Goal: Information Seeking & Learning: Check status

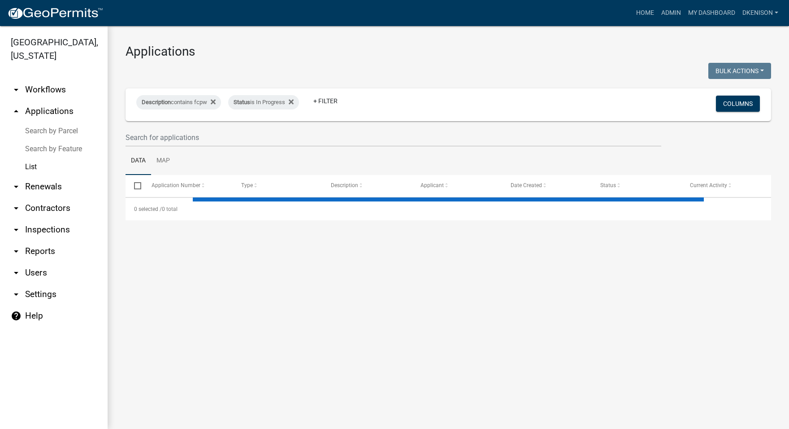
select select "3: 100"
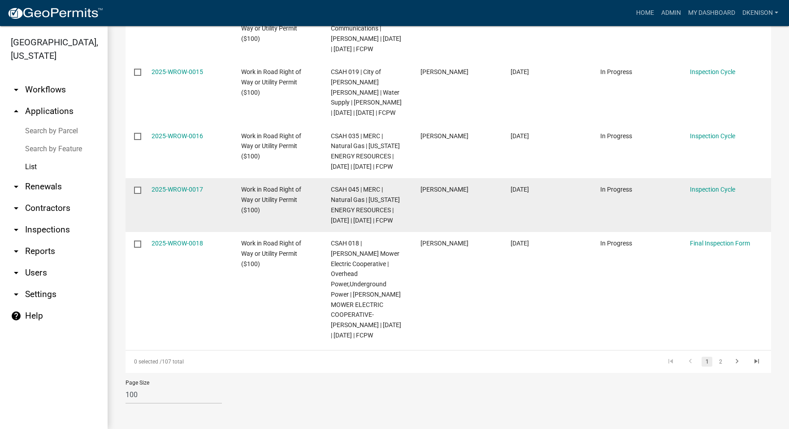
scroll to position [6925, 0]
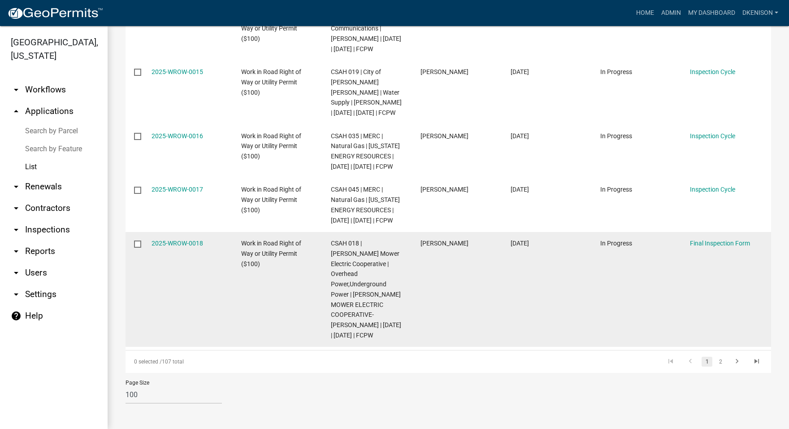
drag, startPoint x: 714, startPoint y: 364, endPoint x: 698, endPoint y: 357, distance: 17.7
click at [715, 363] on link "2" at bounding box center [720, 361] width 11 height 10
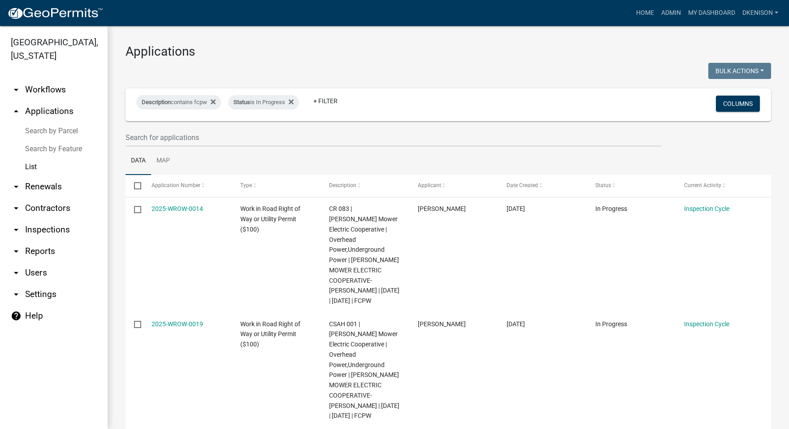
click at [35, 314] on link "help Help" at bounding box center [54, 316] width 108 height 22
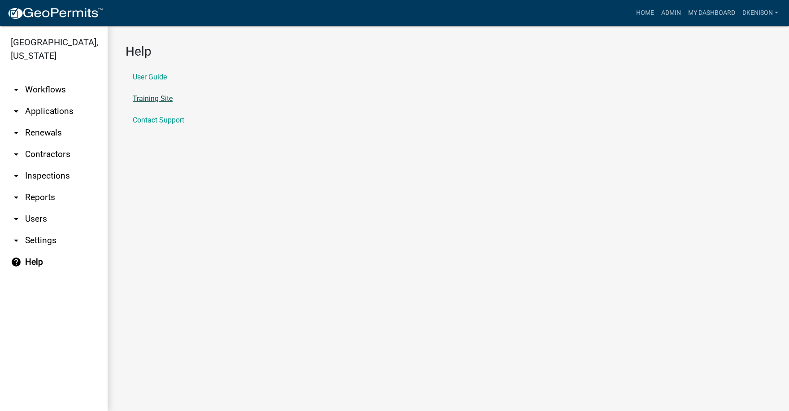
click at [154, 99] on link "Training Site" at bounding box center [153, 98] width 40 height 7
click at [45, 111] on link "arrow_drop_down Applications" at bounding box center [54, 111] width 108 height 22
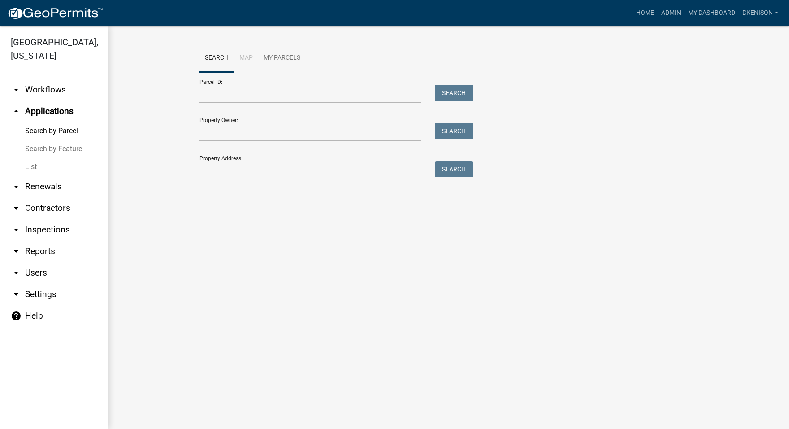
click at [27, 166] on link "List" at bounding box center [54, 167] width 108 height 18
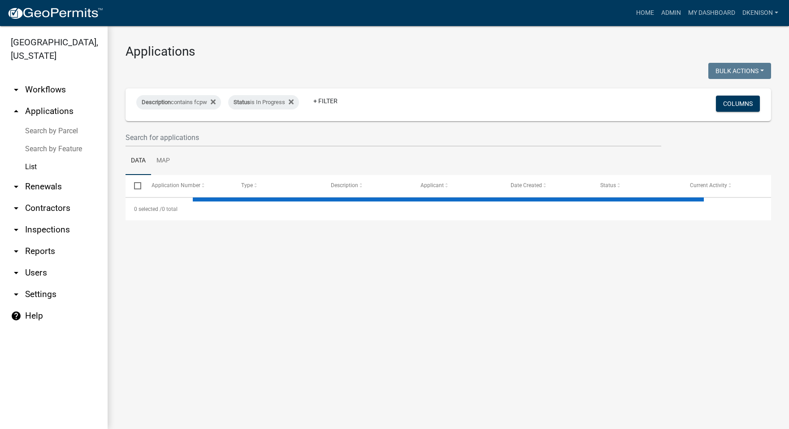
select select "3: 100"
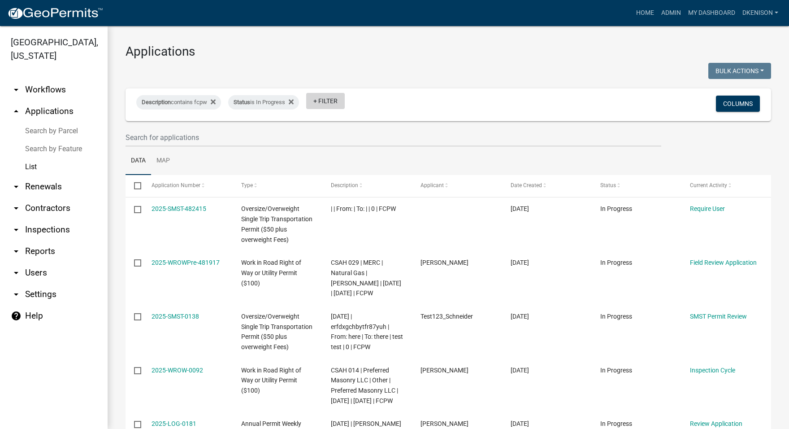
click at [331, 101] on link "+ Filter" at bounding box center [325, 101] width 39 height 16
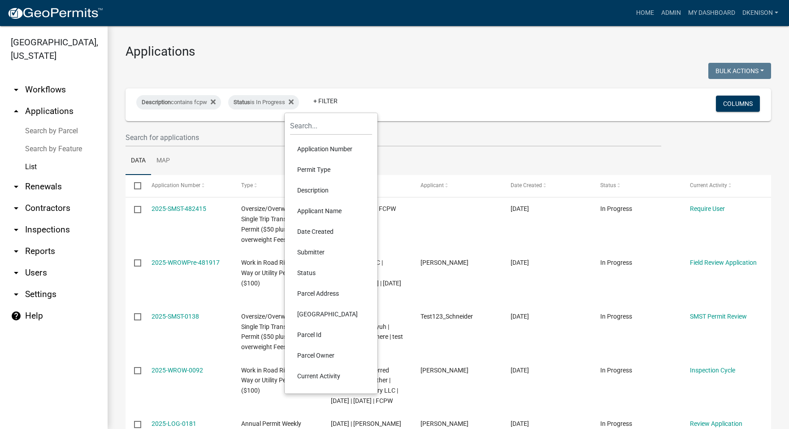
click at [322, 211] on li "Applicant Name" at bounding box center [331, 210] width 82 height 21
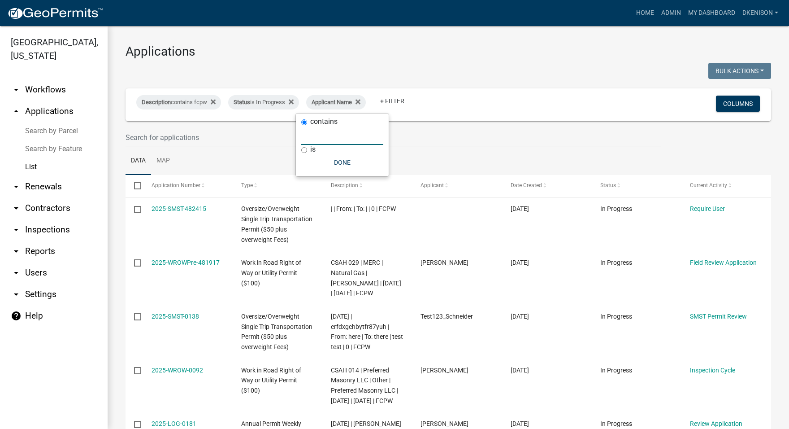
click at [318, 136] on input "text" at bounding box center [342, 135] width 82 height 18
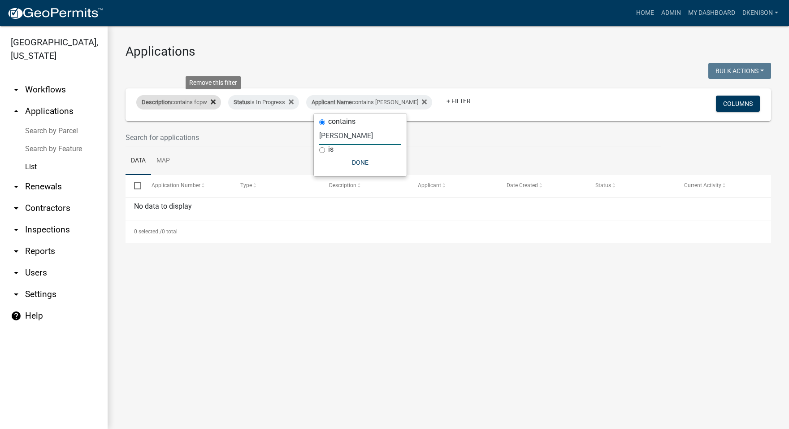
type input "[PERSON_NAME]"
click at [212, 100] on fa-icon at bounding box center [211, 102] width 9 height 14
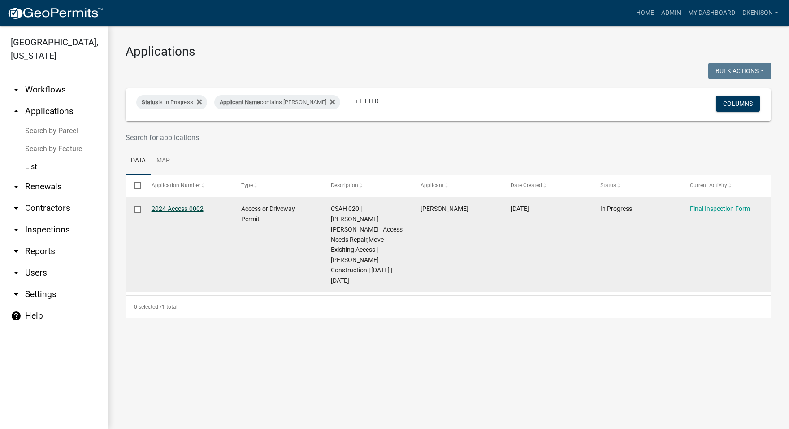
click at [179, 208] on link "2024-Access-0002" at bounding box center [178, 208] width 52 height 7
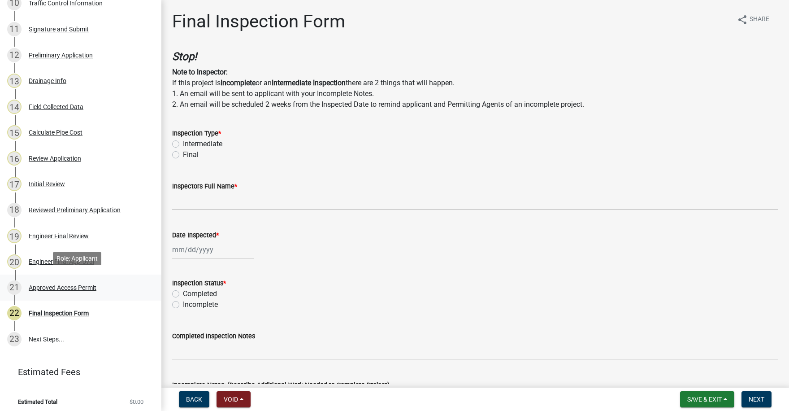
scroll to position [366, 0]
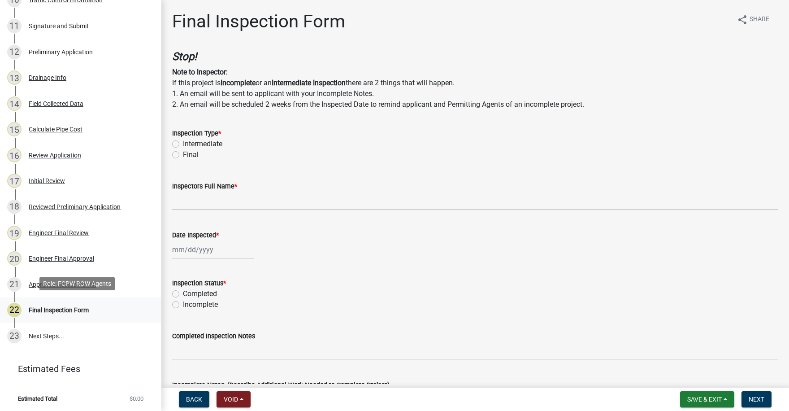
click at [60, 307] on div "Final Inspection Form" at bounding box center [59, 310] width 60 height 6
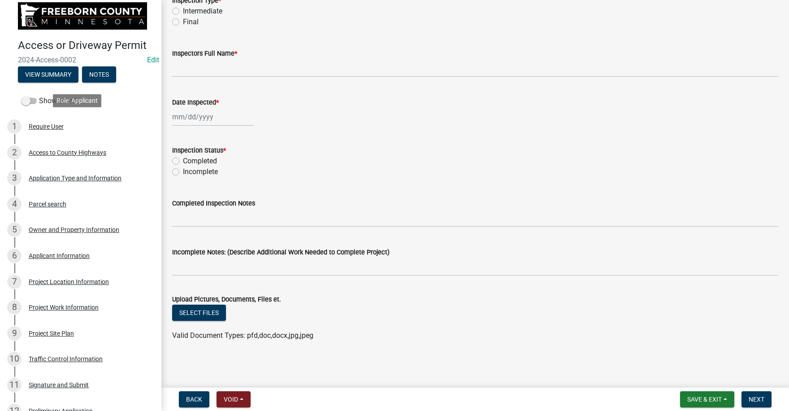
scroll to position [0, 0]
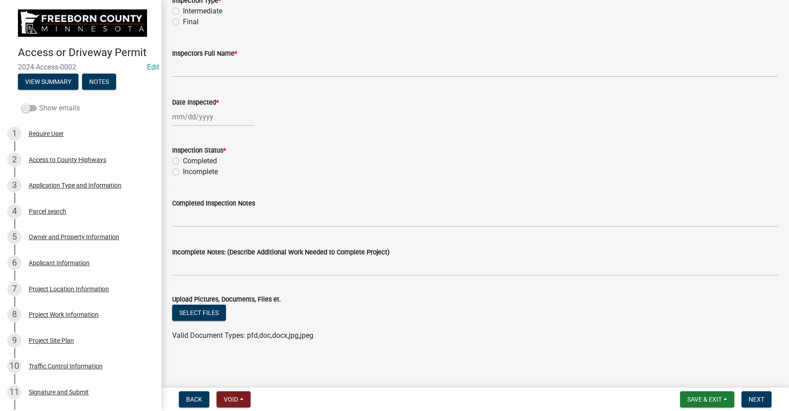
click at [31, 105] on span at bounding box center [29, 108] width 15 height 6
click at [39, 103] on input "Show emails" at bounding box center [39, 103] width 0 height 0
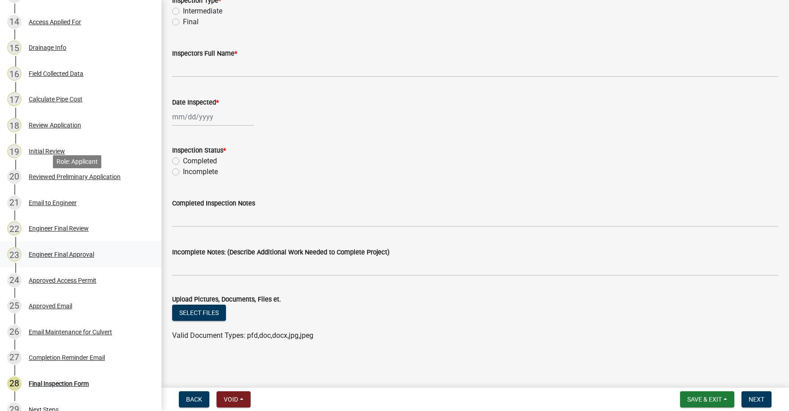
scroll to position [521, 0]
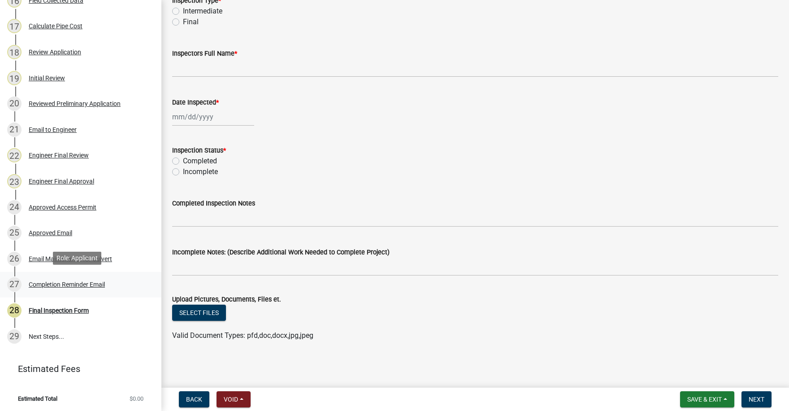
click at [65, 284] on div "Completion Reminder Email" at bounding box center [67, 284] width 76 height 6
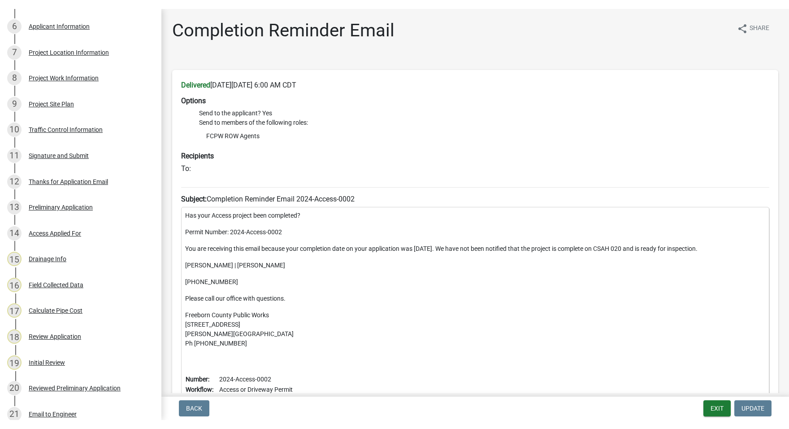
scroll to position [162, 0]
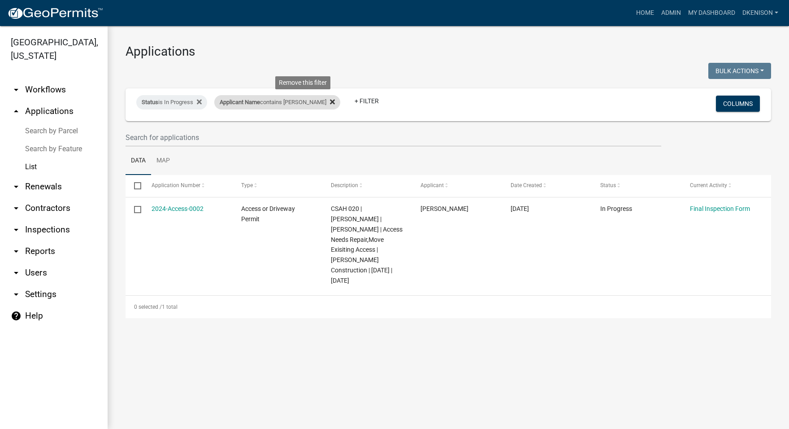
click at [330, 103] on icon at bounding box center [332, 101] width 5 height 7
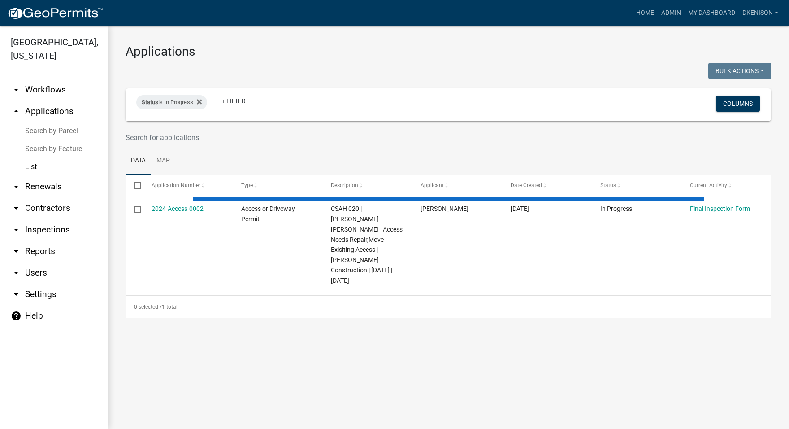
select select "3: 100"
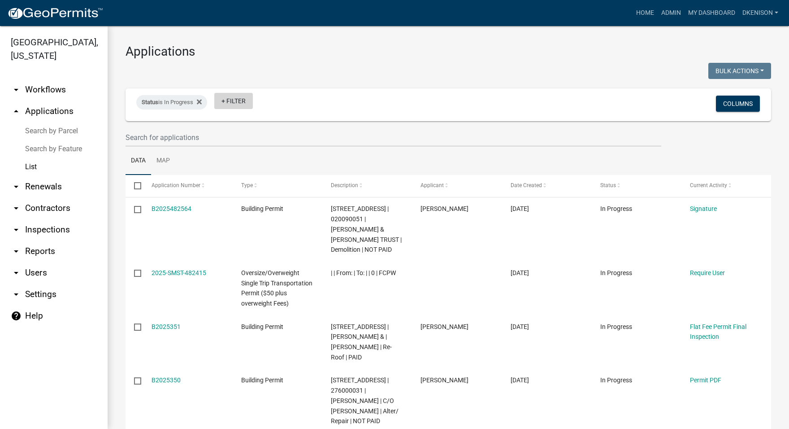
click at [236, 103] on link "+ Filter" at bounding box center [233, 101] width 39 height 16
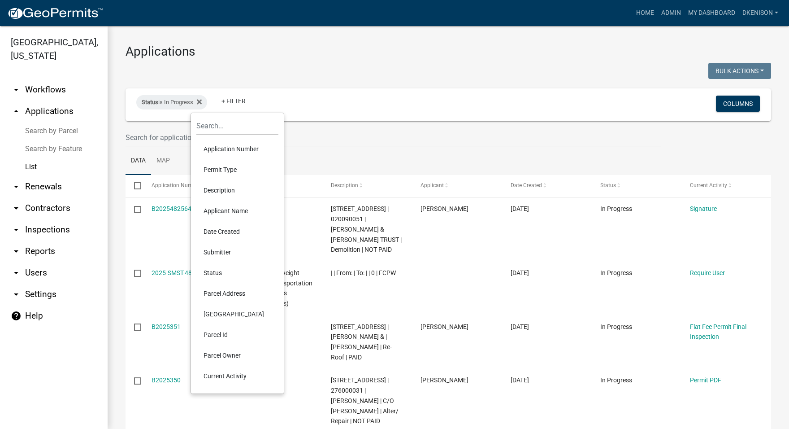
click at [218, 188] on li "Description" at bounding box center [237, 190] width 82 height 21
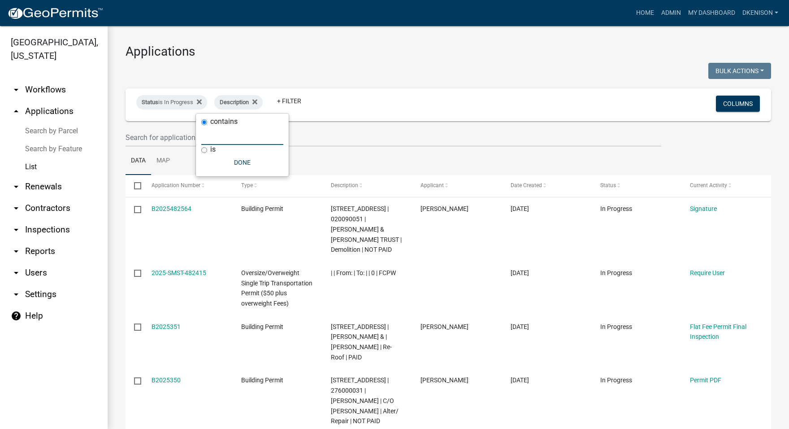
click at [222, 138] on input "text" at bounding box center [242, 135] width 82 height 18
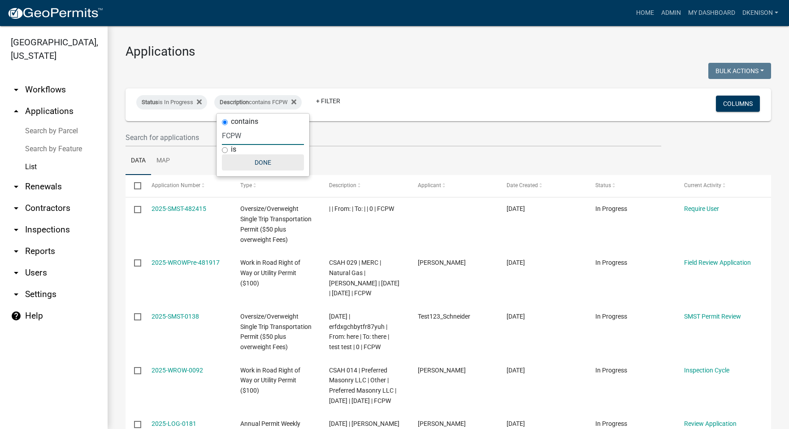
type input "FCPW"
click at [259, 159] on button "Done" at bounding box center [263, 162] width 82 height 16
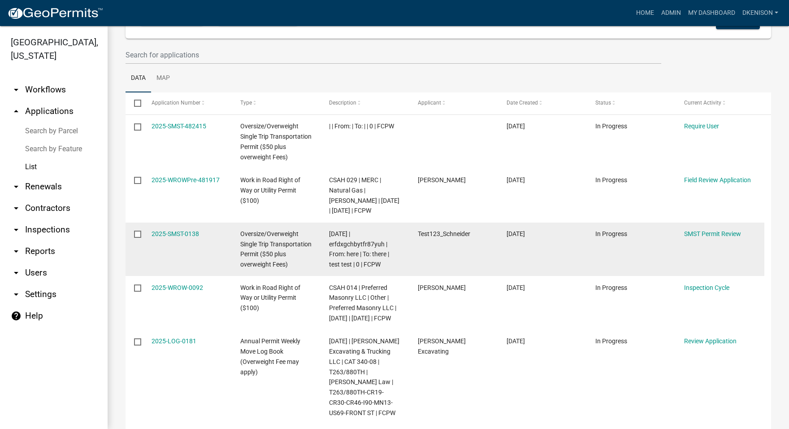
scroll to position [90, 0]
